Goal: Task Accomplishment & Management: Manage account settings

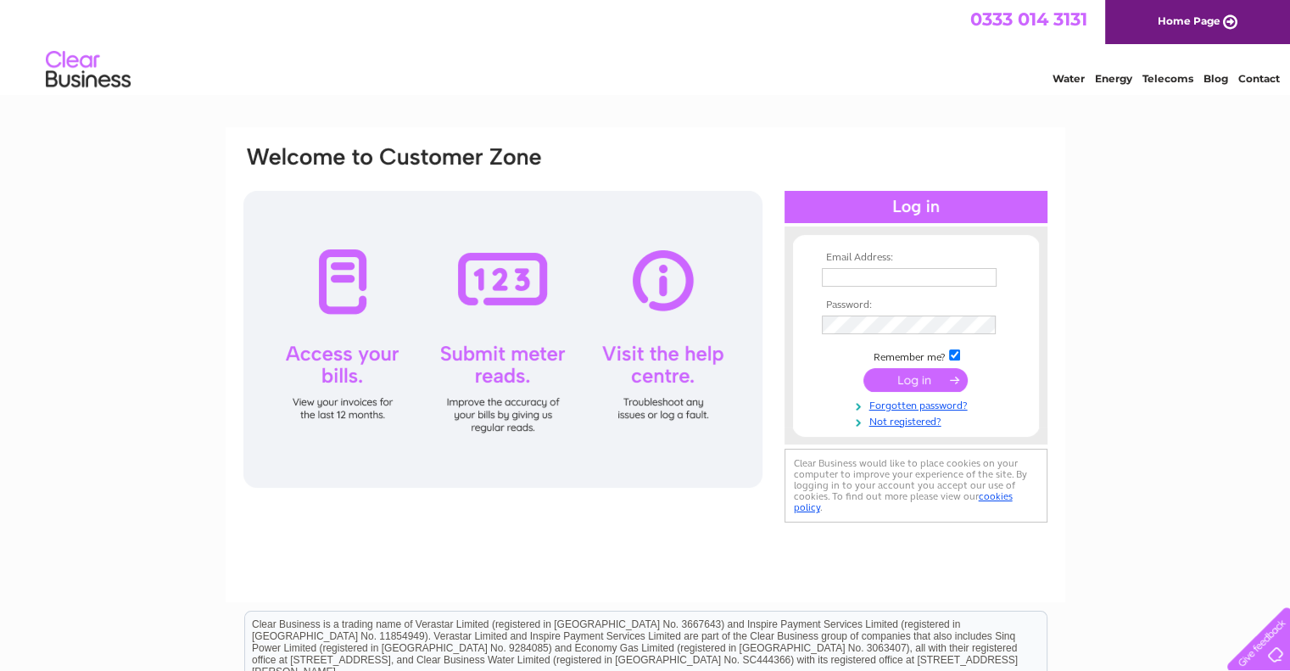
type input "ray@thomasrestorations.com"
click at [919, 377] on input "submit" at bounding box center [915, 380] width 104 height 24
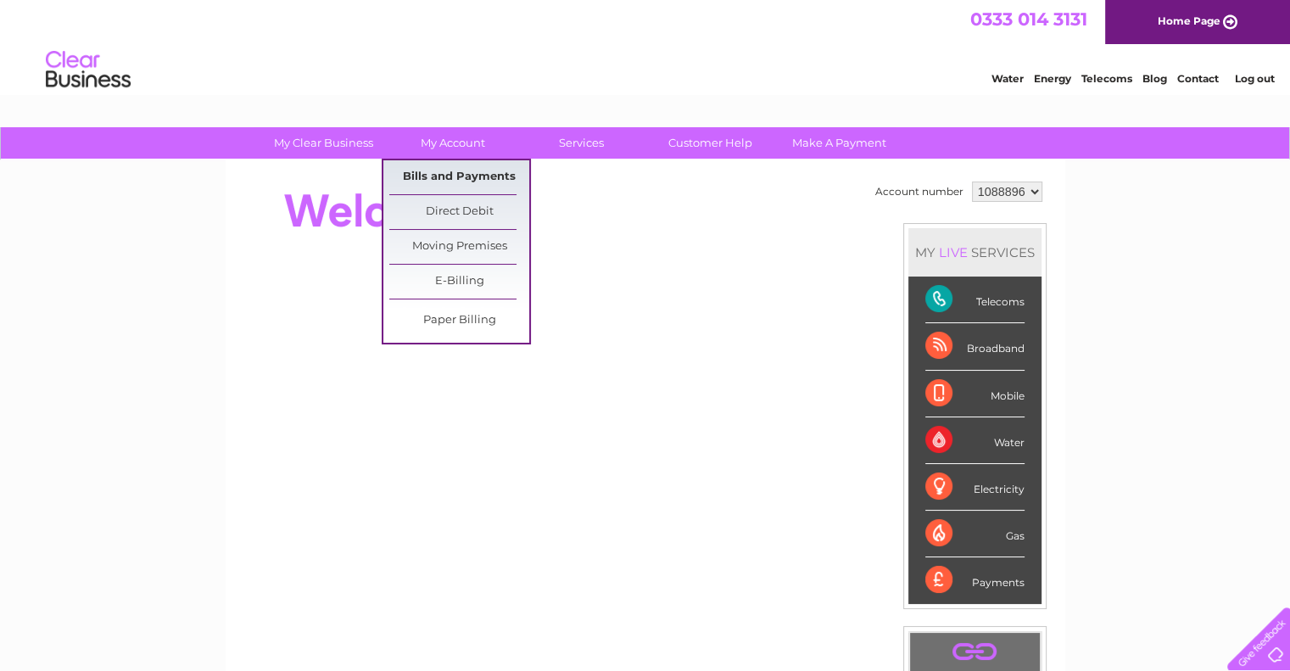
click at [479, 174] on link "Bills and Payments" at bounding box center [459, 177] width 140 height 34
click at [481, 173] on link "Bills and Payments" at bounding box center [459, 177] width 140 height 34
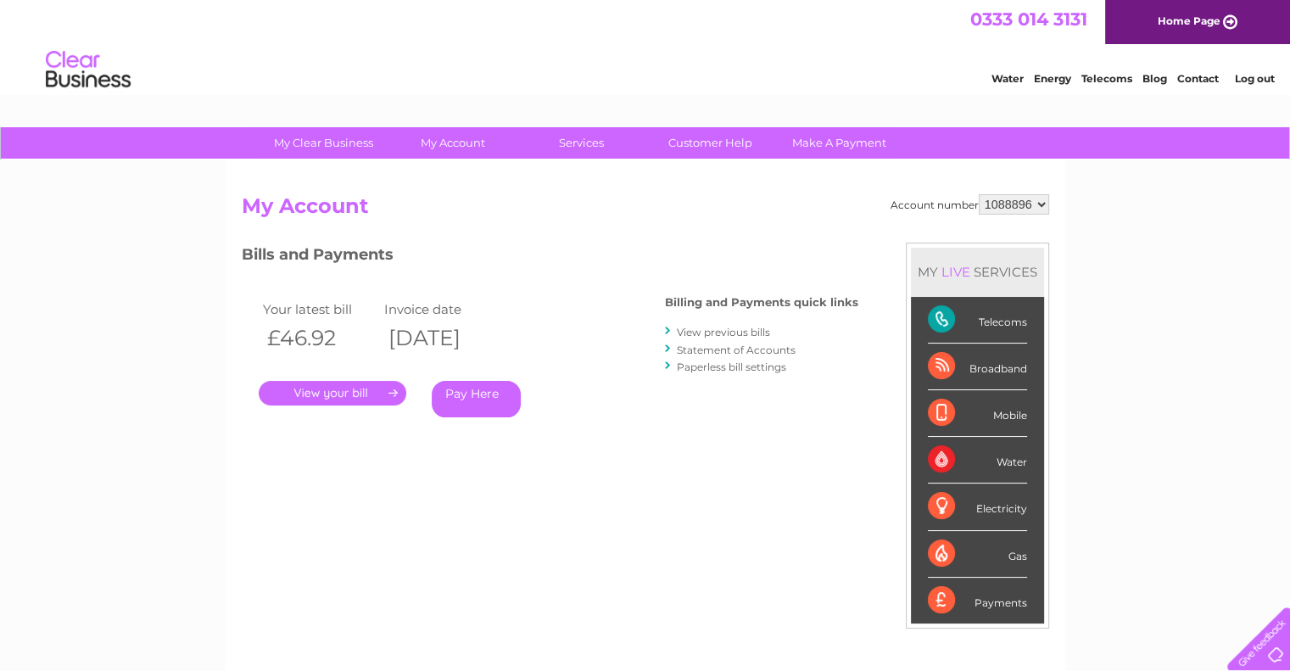
click at [346, 390] on link "." at bounding box center [333, 393] width 148 height 25
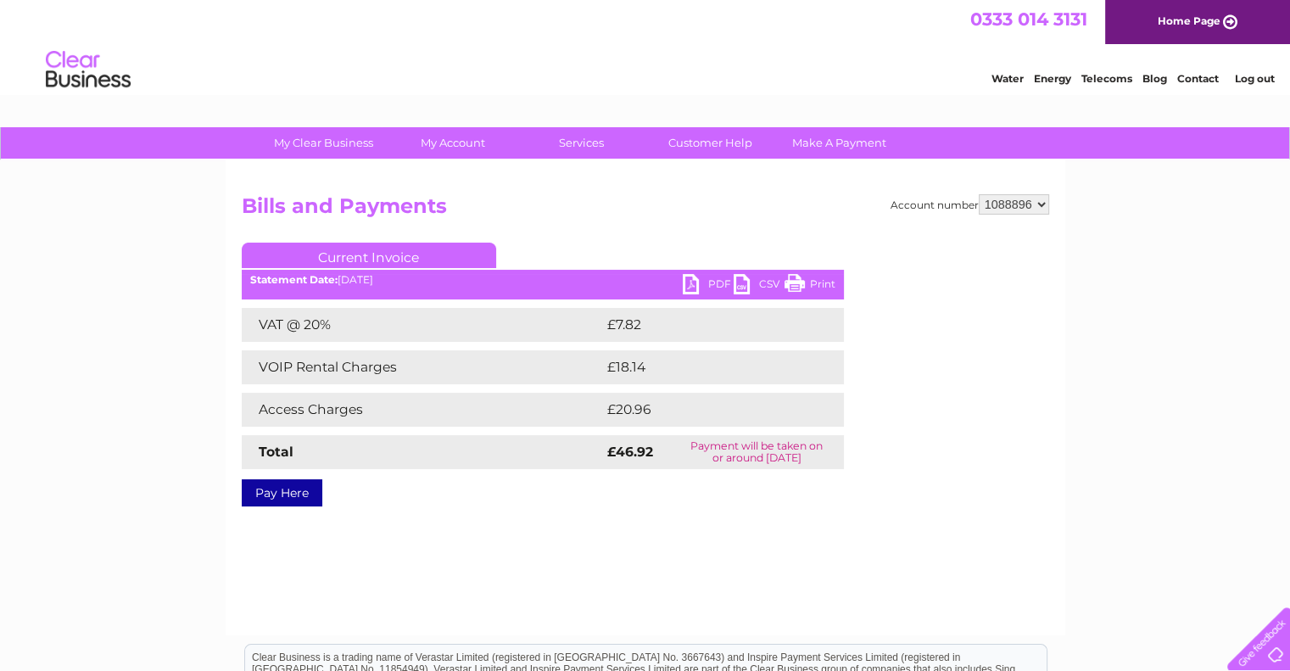
click at [706, 281] on link "PDF" at bounding box center [708, 286] width 51 height 25
click at [1255, 75] on link "Log out" at bounding box center [1254, 78] width 40 height 13
